Goal: Task Accomplishment & Management: Use online tool/utility

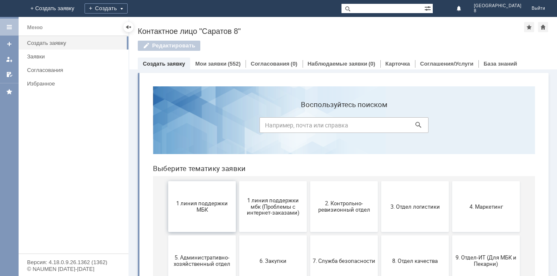
click at [194, 205] on span "1 линия поддержки МБК" at bounding box center [202, 206] width 63 height 13
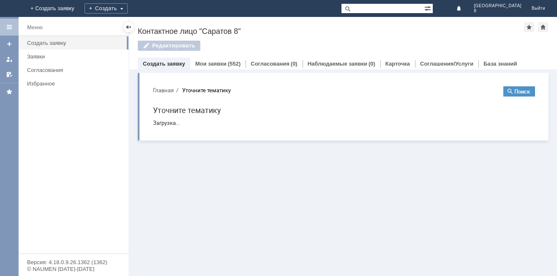
click at [160, 95] on section "Главная Уточните тематику Поиск Уточните тематику Загрузка..." at bounding box center [344, 106] width 382 height 40
click at [162, 93] on button "Главная" at bounding box center [163, 90] width 21 height 8
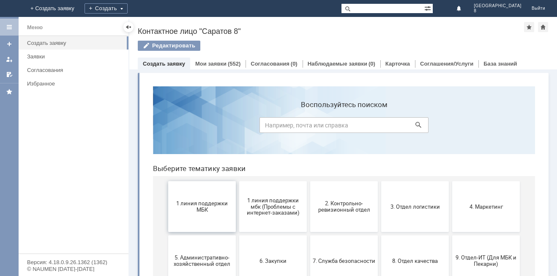
click at [199, 214] on button "1 линия поддержки МБК" at bounding box center [202, 206] width 68 height 51
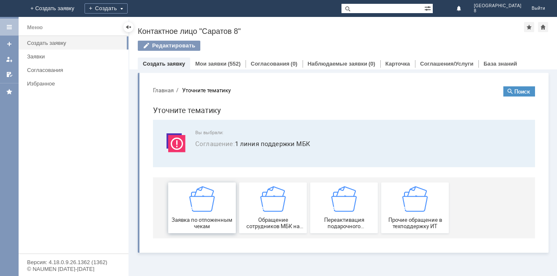
click at [199, 210] on img at bounding box center [201, 198] width 25 height 25
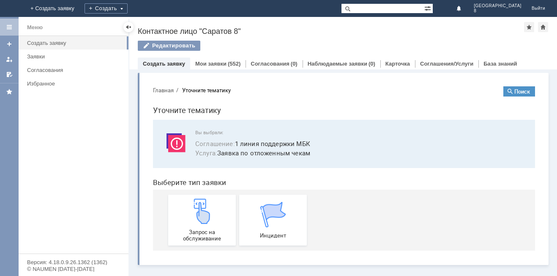
click at [199, 210] on img at bounding box center [201, 210] width 25 height 25
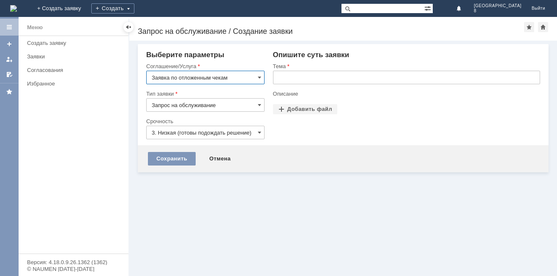
click at [313, 74] on input "text" at bounding box center [406, 78] width 267 height 14
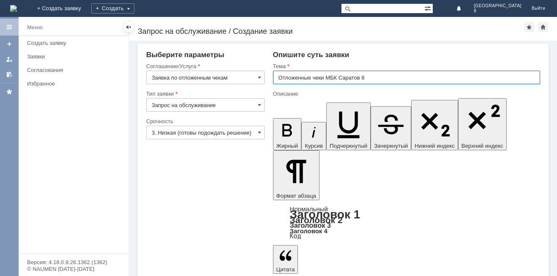
type input "Отложенные чеки МБК Саратов 8"
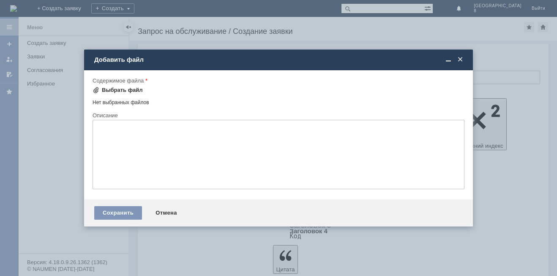
click at [128, 90] on div "Выбрать файл" at bounding box center [122, 90] width 41 height 7
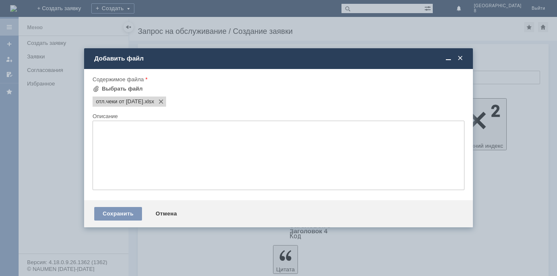
click at [122, 221] on div "Сохранить Отмена" at bounding box center [278, 213] width 389 height 27
click at [125, 217] on div "Сохранить" at bounding box center [118, 214] width 48 height 14
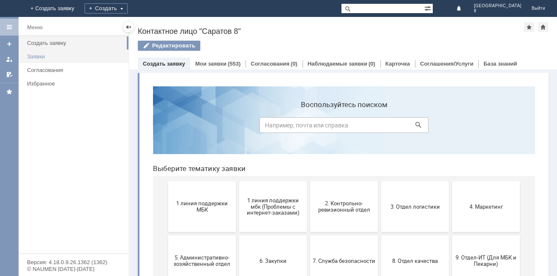
click at [44, 59] on div "Заявки" at bounding box center [75, 56] width 96 height 6
